Goal: Complete application form

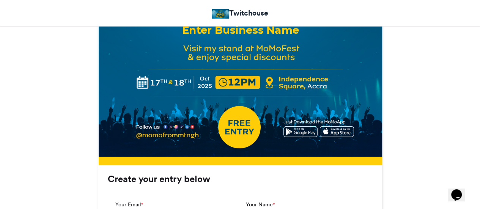
scroll to position [412, 0]
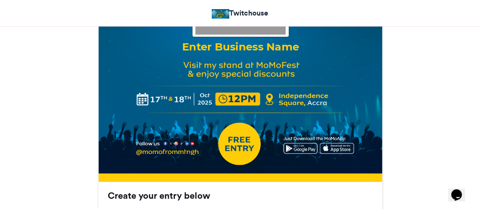
click at [260, 43] on div "Enter Business Name" at bounding box center [239, 46] width 265 height 15
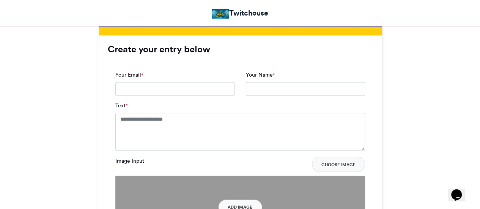
scroll to position [568, 0]
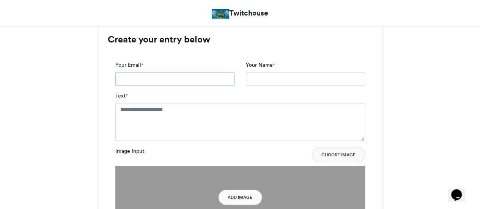
click at [163, 80] on input "Your Email *" at bounding box center [174, 79] width 119 height 14
paste input "**********"
type input "**********"
click at [265, 79] on input "Your Name *" at bounding box center [305, 79] width 119 height 14
type input "**********"
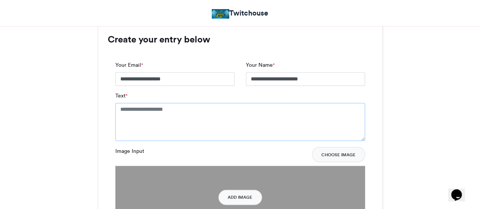
click at [168, 113] on textarea "Text *" at bounding box center [240, 122] width 250 height 38
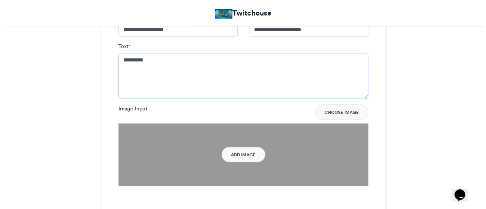
scroll to position [618, 0]
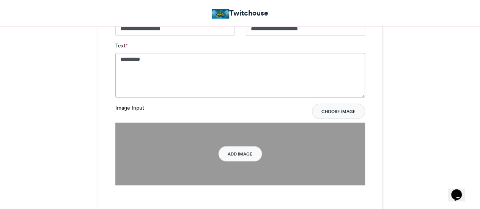
type textarea "*********"
click at [335, 111] on button "Choose Image" at bounding box center [338, 111] width 53 height 15
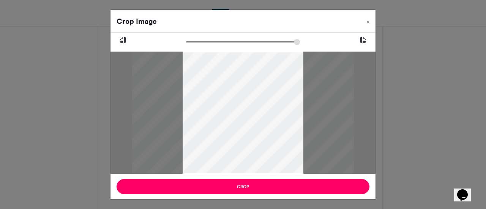
drag, startPoint x: 189, startPoint y: 42, endPoint x: 163, endPoint y: 46, distance: 26.5
click at [186, 46] on input "zoom" at bounding box center [243, 41] width 114 height 7
click at [365, 41] on icon at bounding box center [362, 40] width 7 height 10
click at [122, 41] on icon at bounding box center [122, 40] width 7 height 10
type input "******"
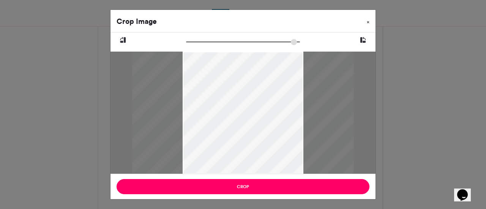
click at [368, 22] on span "×" at bounding box center [367, 22] width 3 height 5
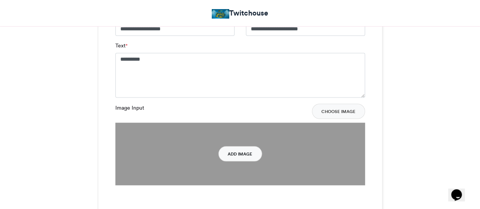
click at [242, 156] on button "Add Image" at bounding box center [240, 153] width 44 height 15
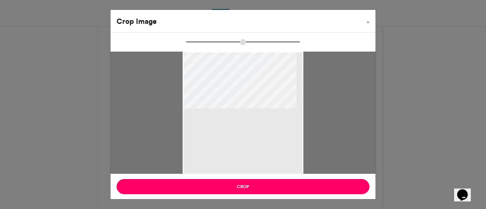
type input "******"
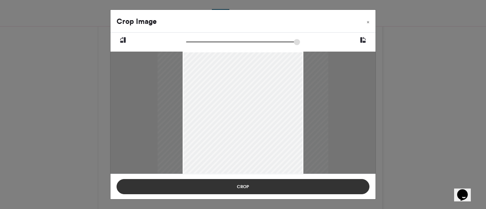
click at [244, 185] on button "Crop" at bounding box center [242, 186] width 253 height 15
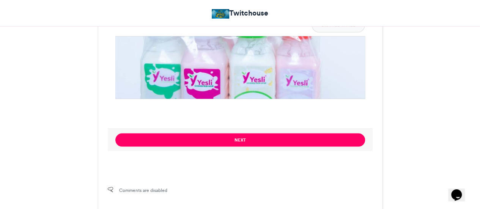
scroll to position [706, 0]
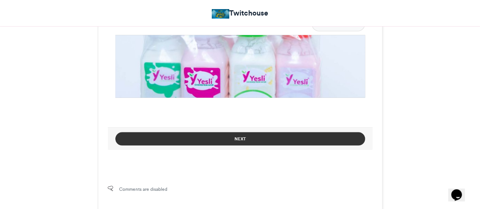
click at [254, 141] on button "Next" at bounding box center [240, 138] width 250 height 13
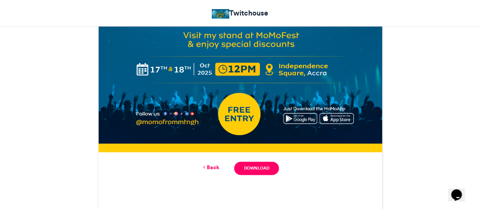
scroll to position [442, 0]
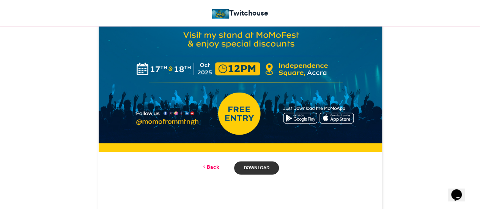
click at [257, 167] on link "Download" at bounding box center [256, 167] width 44 height 13
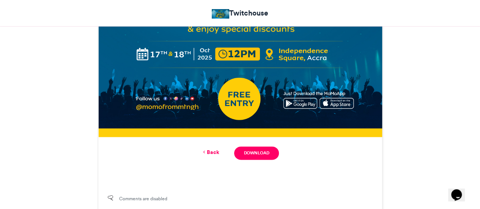
scroll to position [461, 0]
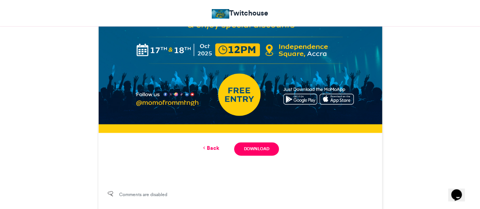
click at [212, 146] on link "Back" at bounding box center [210, 148] width 18 height 8
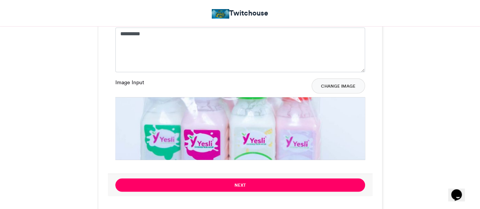
scroll to position [651, 0]
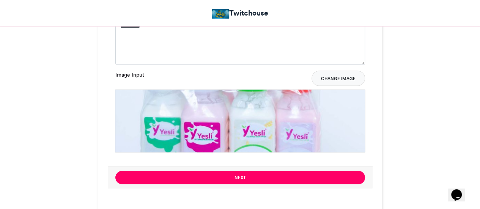
click at [336, 78] on button "Change Image" at bounding box center [337, 78] width 53 height 15
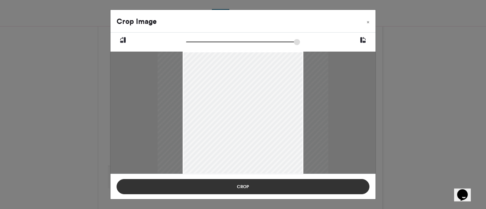
click at [266, 186] on button "Crop" at bounding box center [242, 186] width 253 height 15
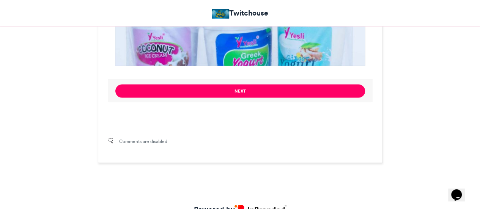
scroll to position [737, 0]
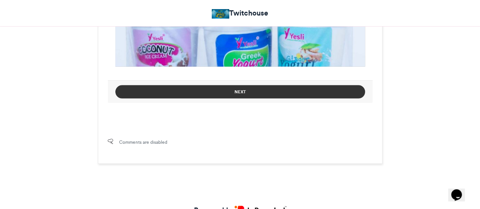
click at [267, 93] on button "Next" at bounding box center [240, 91] width 250 height 13
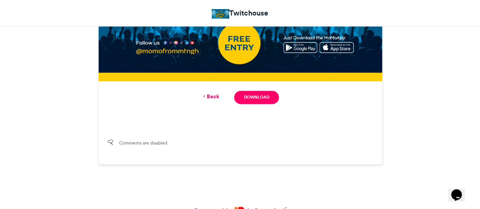
scroll to position [512, 0]
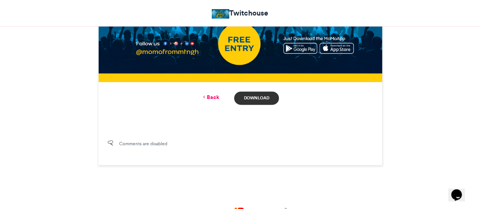
click at [261, 97] on link "Download" at bounding box center [256, 97] width 44 height 13
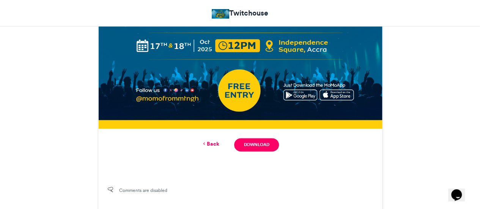
scroll to position [480, 0]
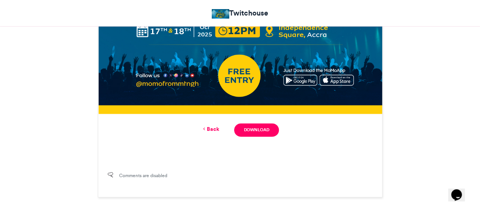
click at [215, 129] on link "Back" at bounding box center [210, 129] width 18 height 8
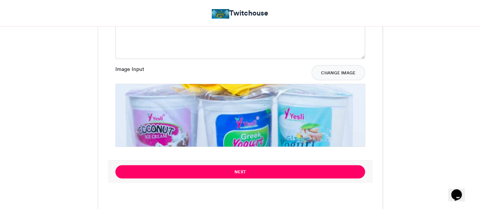
scroll to position [659, 0]
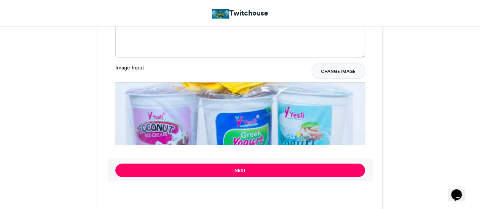
click at [337, 71] on button "Change Image" at bounding box center [337, 70] width 53 height 15
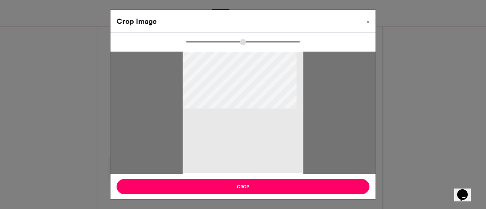
type input "******"
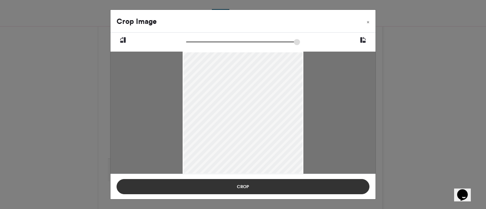
click at [287, 185] on button "Crop" at bounding box center [242, 186] width 253 height 15
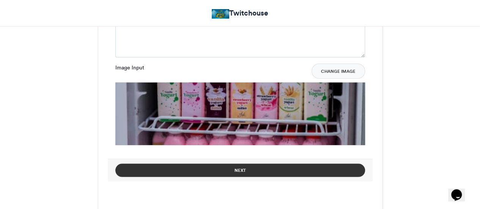
click at [281, 172] on button "Next" at bounding box center [240, 169] width 250 height 13
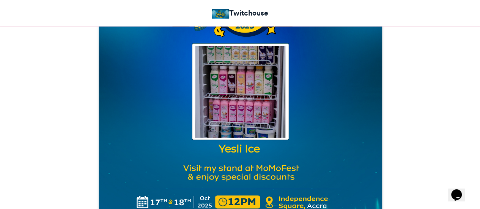
scroll to position [308, 0]
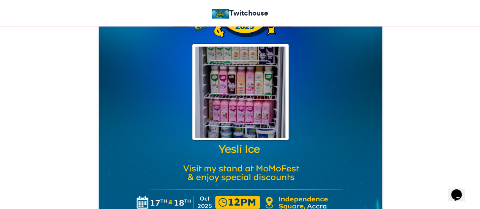
drag, startPoint x: 281, startPoint y: 172, endPoint x: 198, endPoint y: 150, distance: 86.2
click at [198, 150] on img at bounding box center [240, 108] width 284 height 355
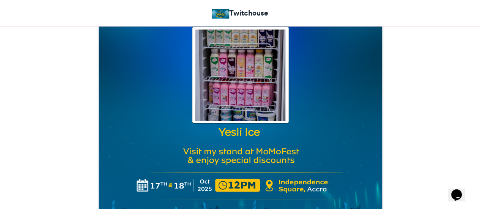
scroll to position [326, 0]
drag, startPoint x: 261, startPoint y: 145, endPoint x: 155, endPoint y: 121, distance: 109.0
click at [155, 121] on img at bounding box center [240, 90] width 284 height 355
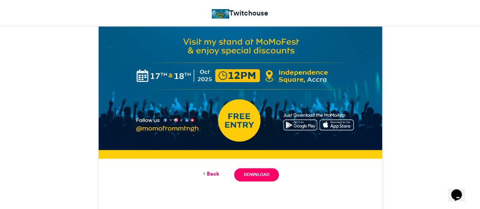
scroll to position [435, 0]
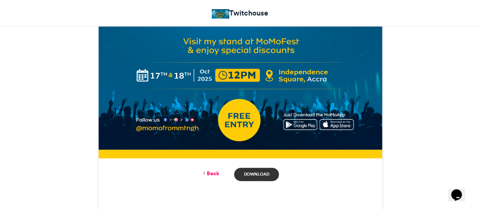
click at [263, 176] on link "Download" at bounding box center [256, 174] width 44 height 13
click at [212, 173] on link "Back" at bounding box center [210, 174] width 18 height 8
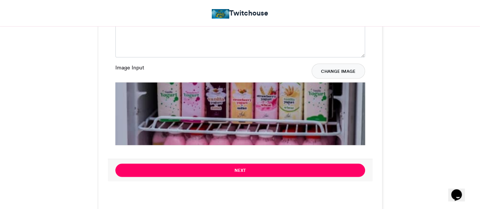
click at [332, 68] on button "Change Image" at bounding box center [337, 70] width 53 height 15
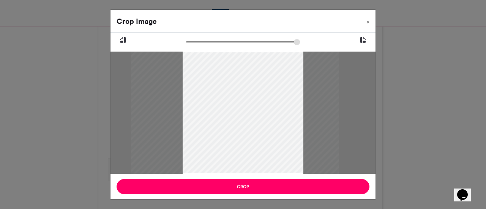
drag, startPoint x: 263, startPoint y: 136, endPoint x: 255, endPoint y: 135, distance: 8.0
click at [255, 135] on div at bounding box center [235, 113] width 208 height 123
click at [253, 131] on div at bounding box center [234, 113] width 208 height 123
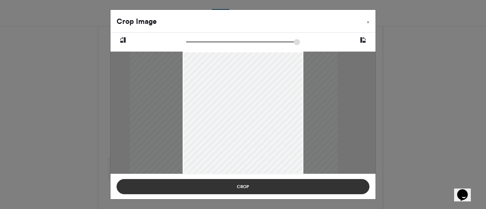
click at [262, 186] on button "Crop" at bounding box center [242, 186] width 253 height 15
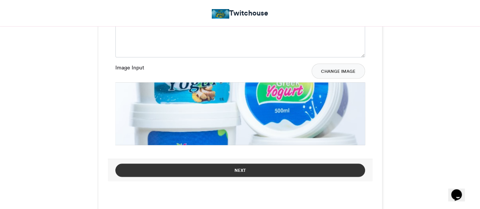
click at [259, 170] on button "Next" at bounding box center [240, 169] width 250 height 13
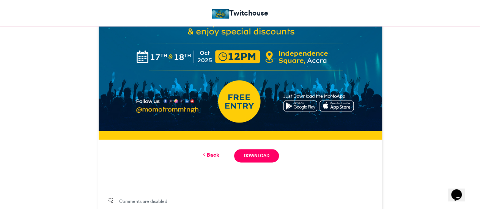
scroll to position [454, 0]
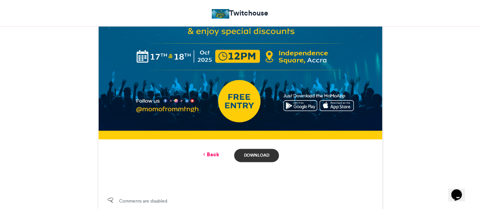
click at [260, 153] on link "Download" at bounding box center [256, 155] width 44 height 13
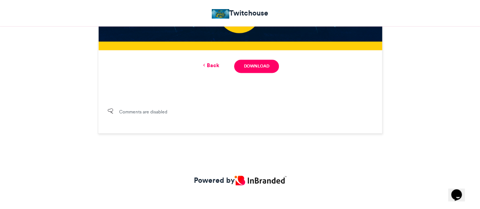
scroll to position [547, 0]
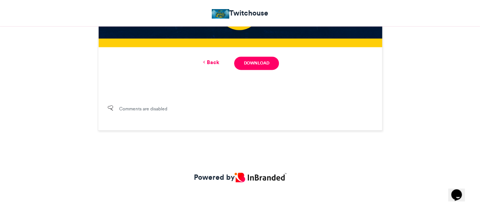
click at [214, 59] on link "Back" at bounding box center [210, 62] width 18 height 8
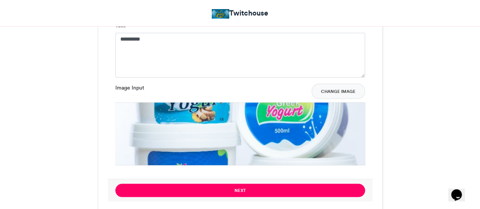
scroll to position [637, 0]
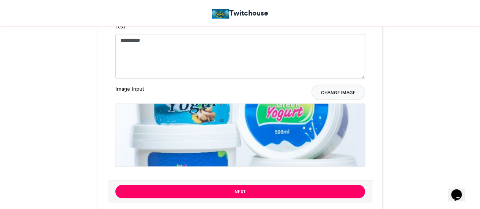
click at [333, 90] on button "Change Image" at bounding box center [337, 92] width 53 height 15
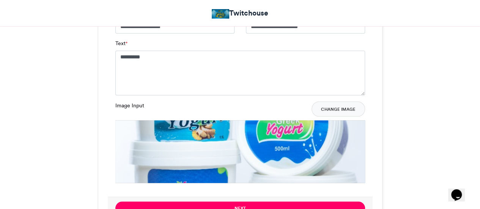
scroll to position [620, 0]
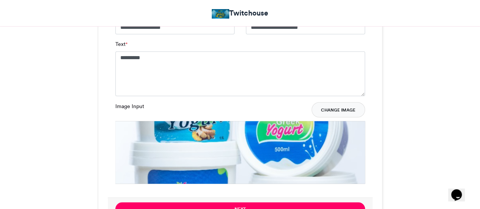
click at [332, 104] on button "Change Image" at bounding box center [337, 109] width 53 height 15
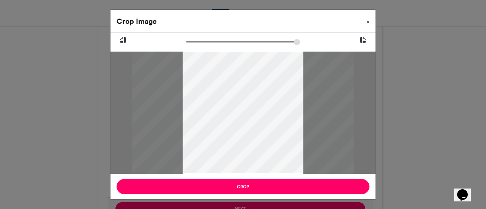
click at [365, 20] on button "×" at bounding box center [367, 20] width 15 height 21
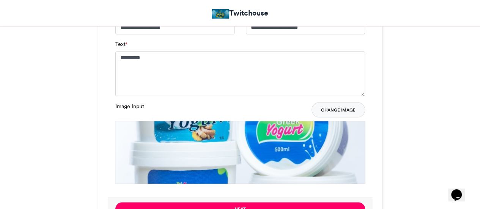
click at [325, 107] on button "Change Image" at bounding box center [337, 109] width 53 height 15
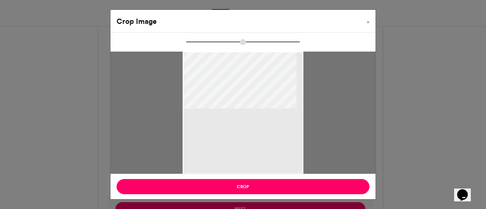
type input "******"
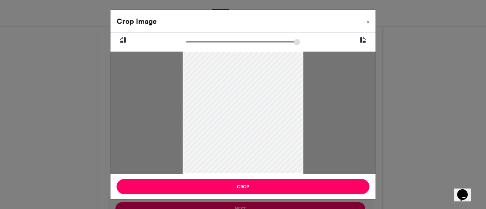
drag, startPoint x: 266, startPoint y: 138, endPoint x: 262, endPoint y: 114, distance: 23.8
click at [262, 114] on div at bounding box center [242, 89] width 121 height 181
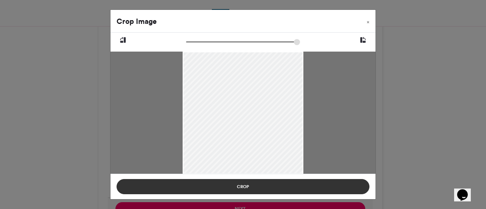
click at [273, 190] on button "Crop" at bounding box center [242, 186] width 253 height 15
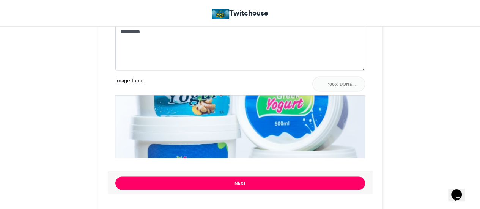
scroll to position [646, 0]
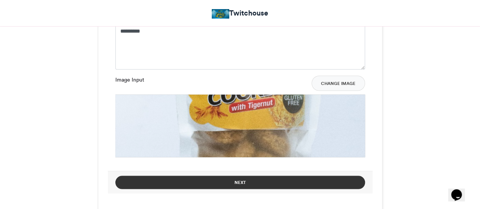
click at [261, 179] on button "Next" at bounding box center [240, 182] width 250 height 13
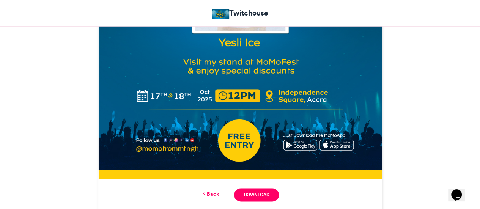
scroll to position [416, 0]
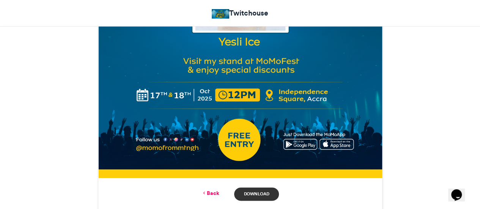
click at [264, 193] on link "Download" at bounding box center [256, 193] width 44 height 13
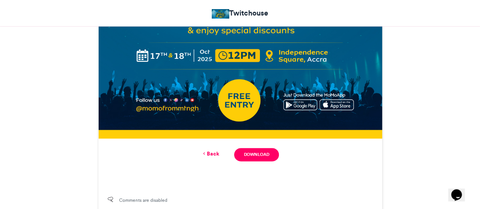
scroll to position [451, 0]
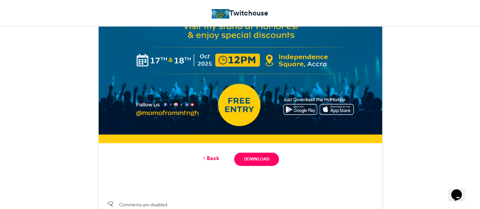
click at [212, 158] on link "Back" at bounding box center [210, 158] width 18 height 8
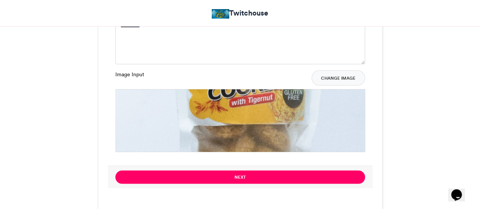
scroll to position [651, 0]
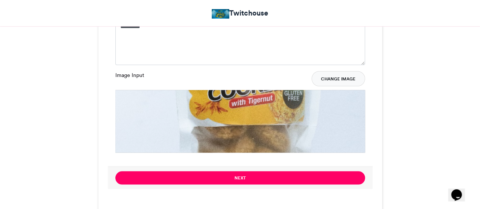
click at [339, 80] on button "Change Image" at bounding box center [337, 78] width 53 height 15
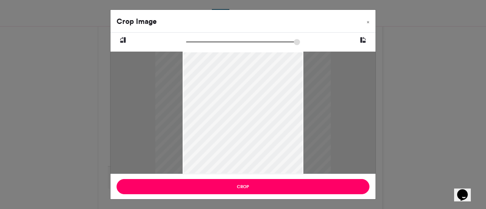
type input "******"
click at [360, 40] on icon at bounding box center [362, 40] width 7 height 10
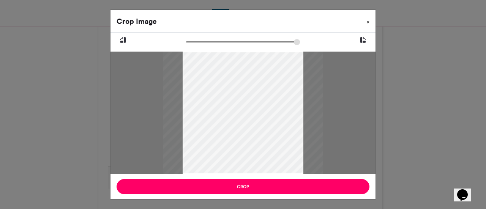
click at [367, 22] on span "×" at bounding box center [367, 22] width 3 height 5
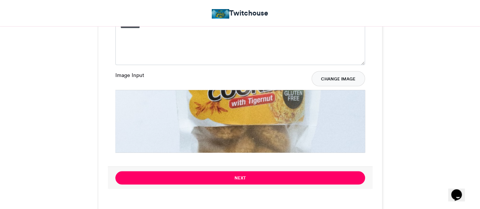
click at [333, 81] on button "Change Image" at bounding box center [337, 78] width 53 height 15
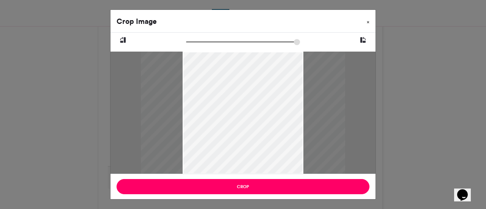
click at [365, 22] on button "×" at bounding box center [367, 20] width 15 height 21
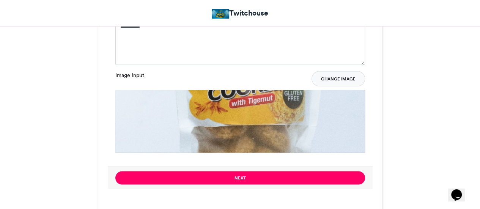
click at [329, 75] on button "Change Image" at bounding box center [337, 78] width 53 height 15
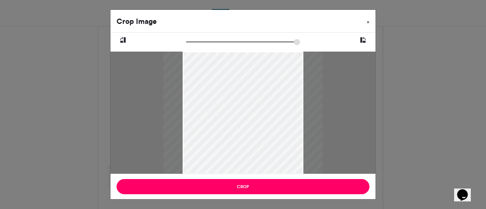
click at [369, 21] on button "×" at bounding box center [367, 20] width 15 height 21
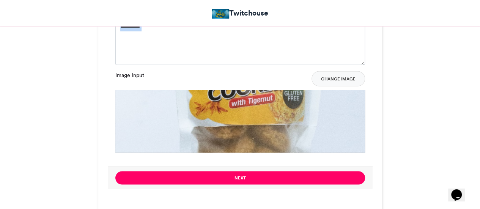
drag, startPoint x: 406, startPoint y: 63, endPoint x: 440, endPoint y: -41, distance: 110.4
